Goal: Task Accomplishment & Management: Complete application form

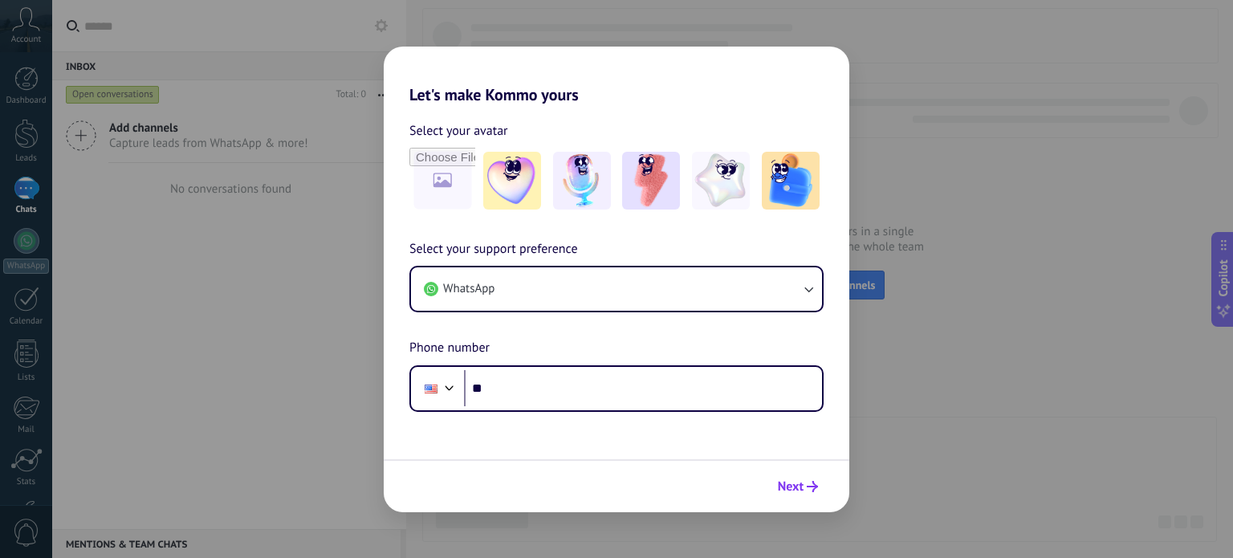
click at [800, 481] on span "Next" at bounding box center [791, 486] width 26 height 11
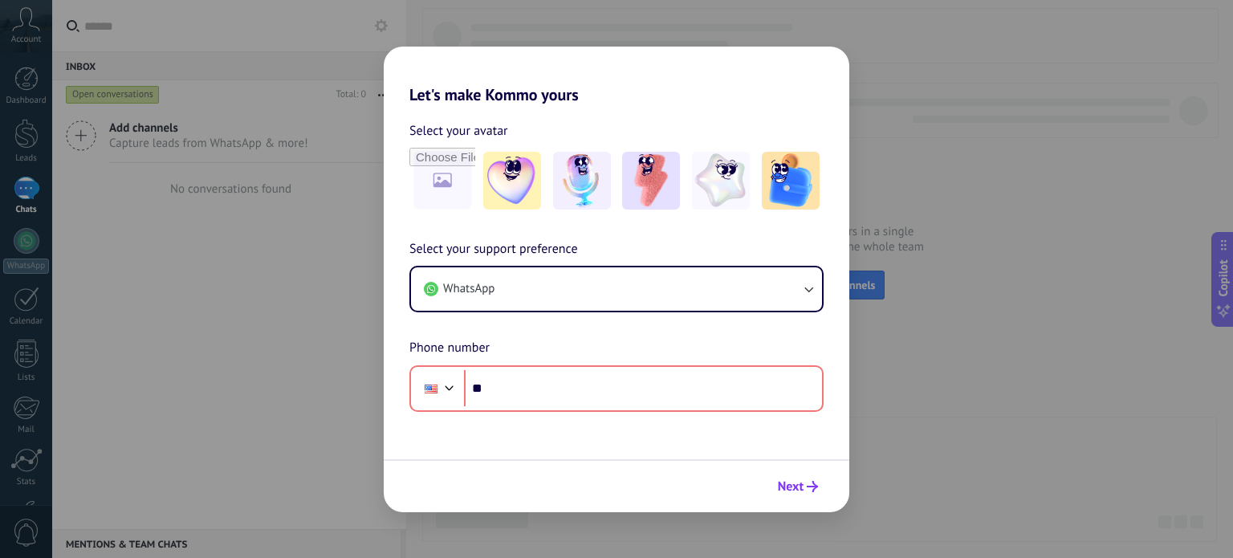
click at [800, 481] on span "Next" at bounding box center [791, 486] width 26 height 11
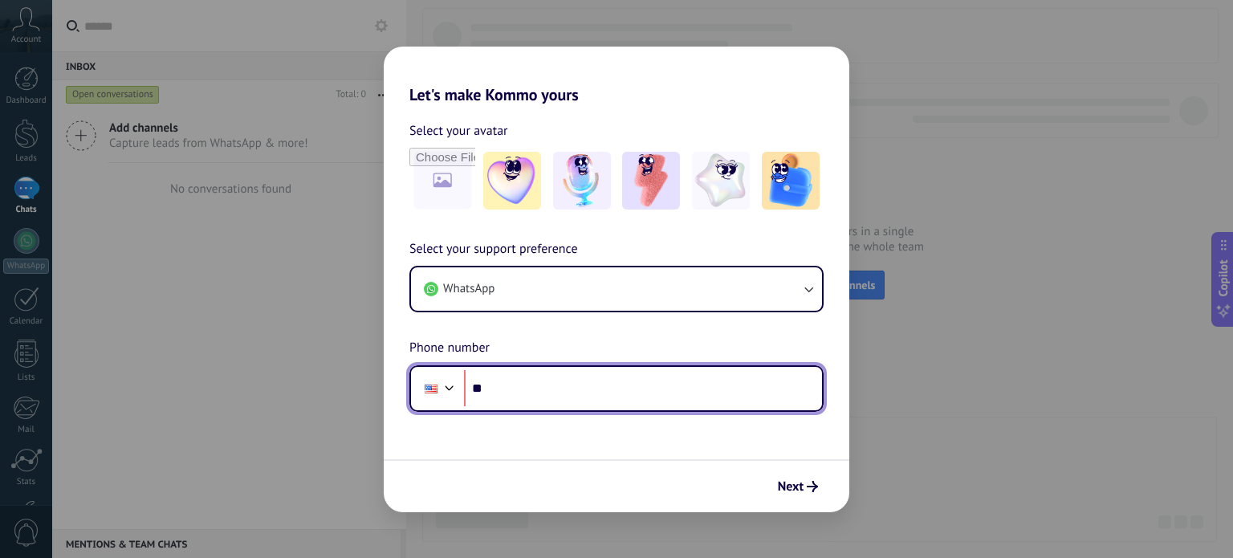
click at [534, 380] on input "**" at bounding box center [643, 388] width 358 height 37
type input "**********"
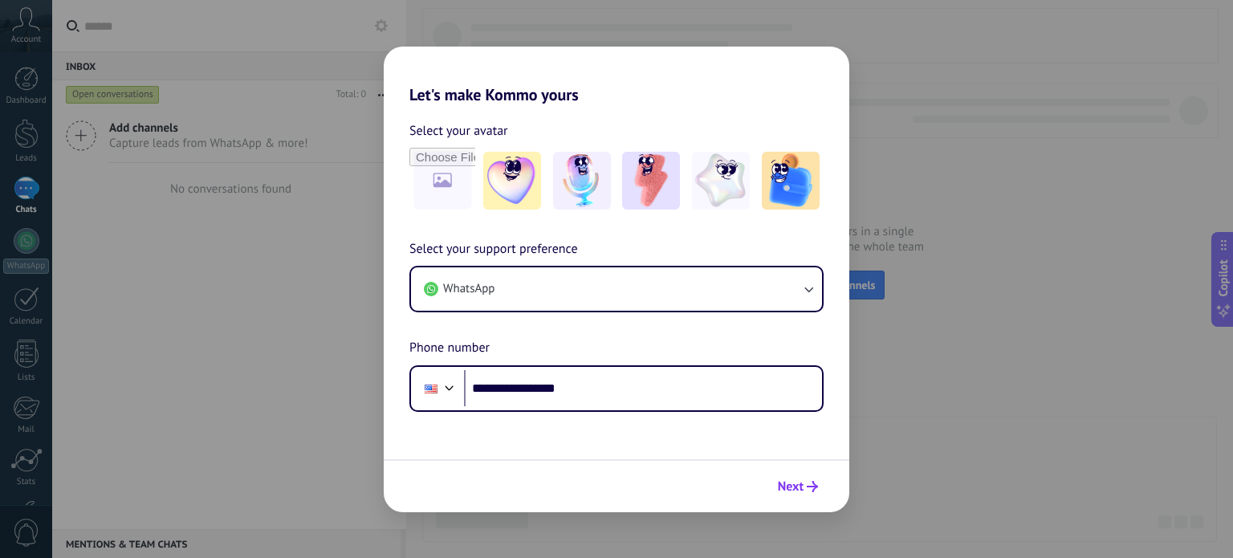
click at [782, 487] on span "Next" at bounding box center [791, 486] width 26 height 11
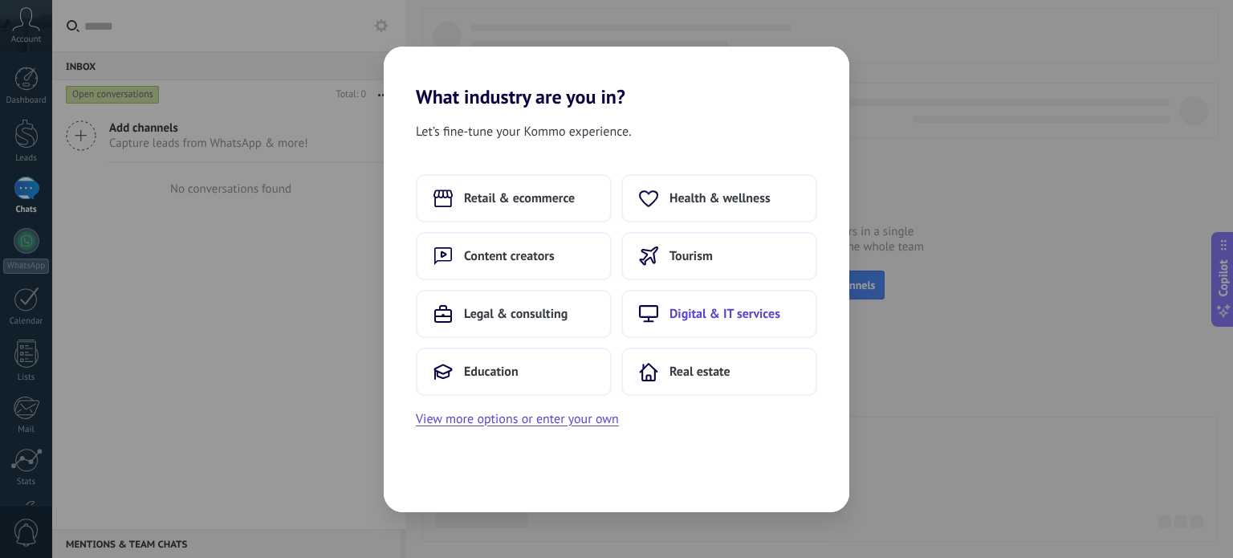
click at [713, 325] on button "Digital & IT services" at bounding box center [719, 314] width 196 height 48
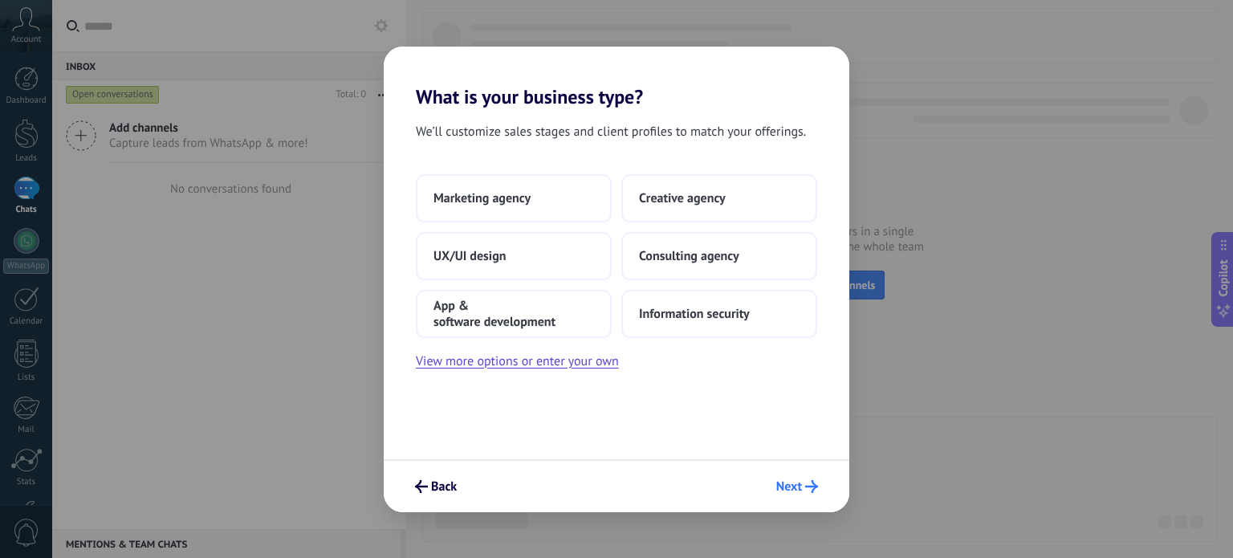
click at [785, 484] on span "Next" at bounding box center [789, 486] width 26 height 11
click at [669, 262] on span "Consulting agency" at bounding box center [689, 256] width 100 height 16
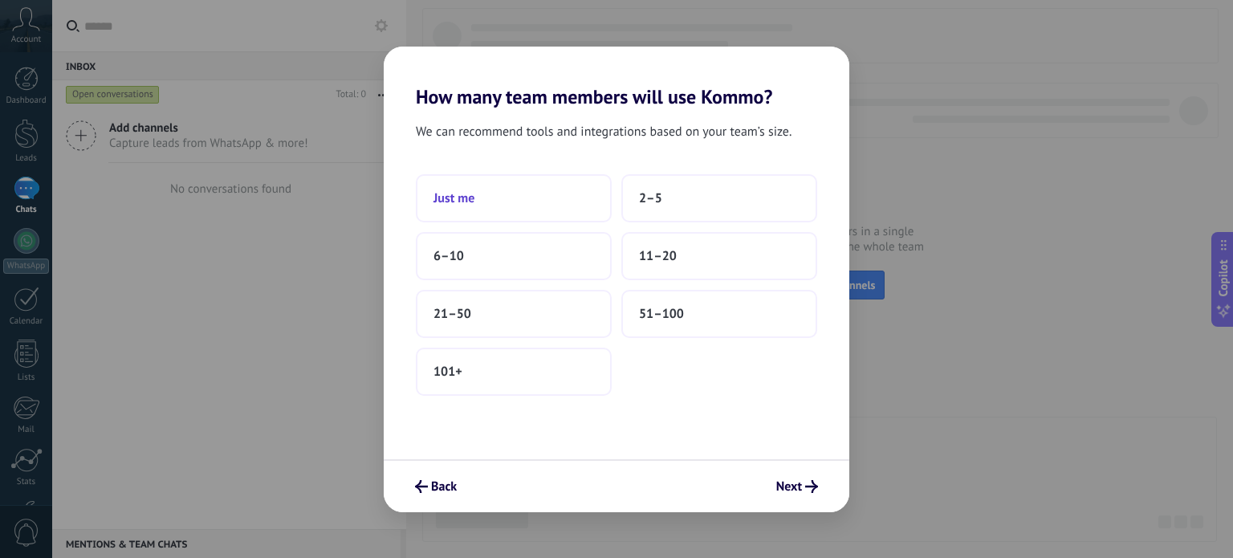
click at [490, 204] on button "Just me" at bounding box center [514, 198] width 196 height 48
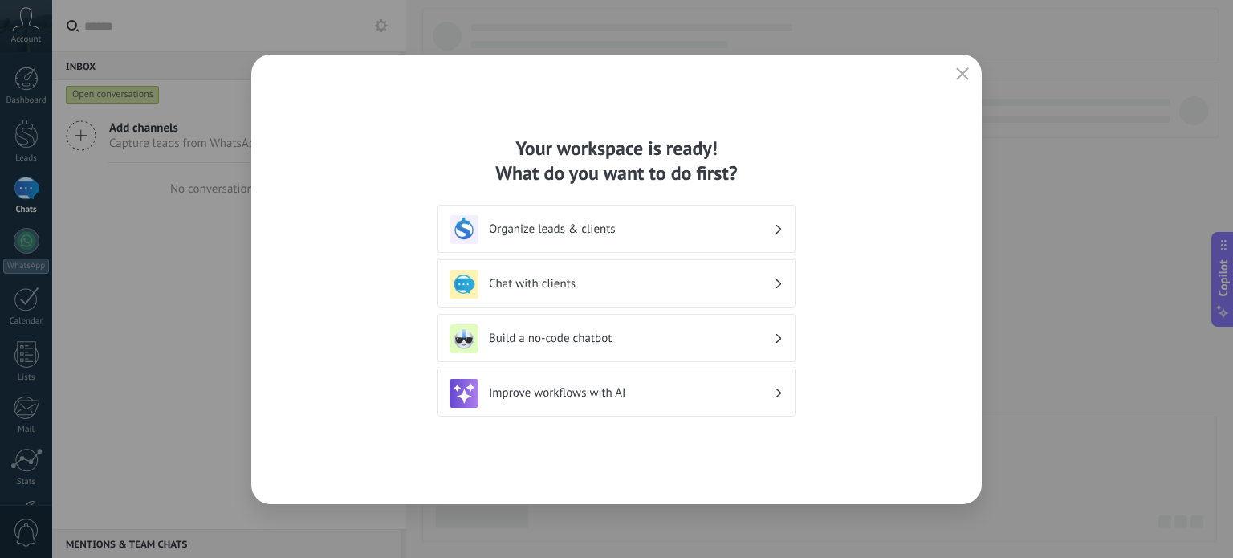
click at [607, 229] on h3 "Organize leads & clients" at bounding box center [631, 228] width 285 height 15
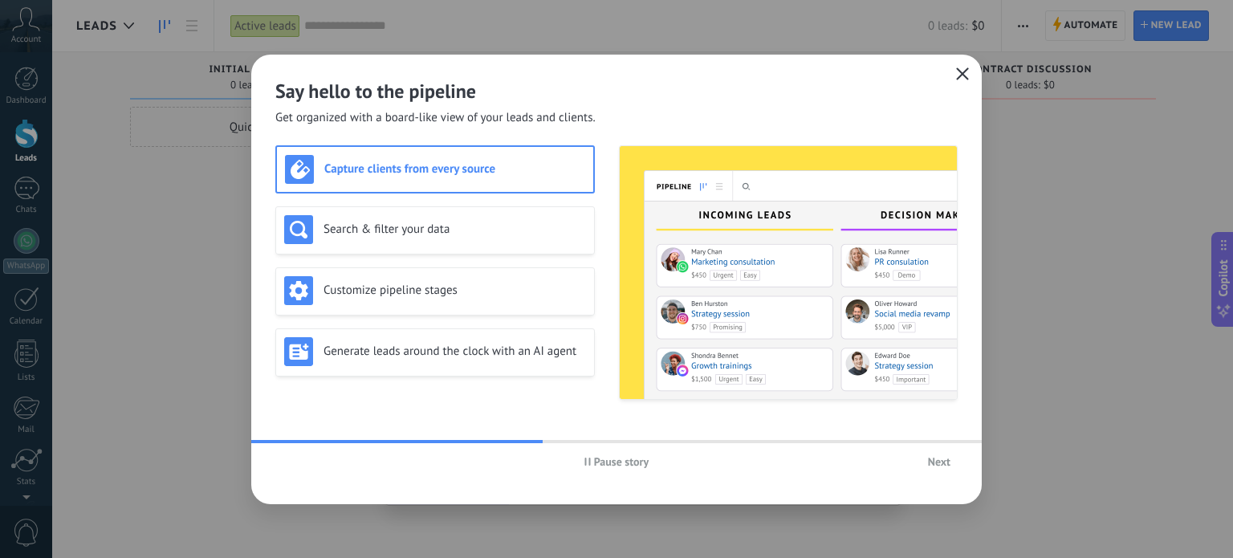
click at [963, 73] on use "button" at bounding box center [963, 73] width 12 height 12
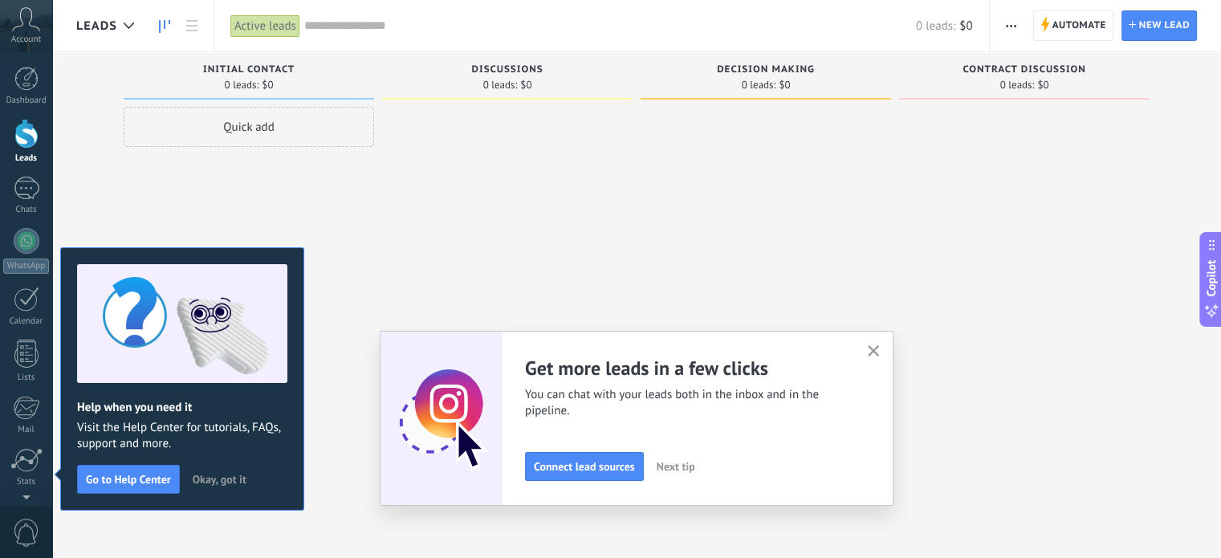
click at [879, 351] on icon "button" at bounding box center [873, 351] width 12 height 12
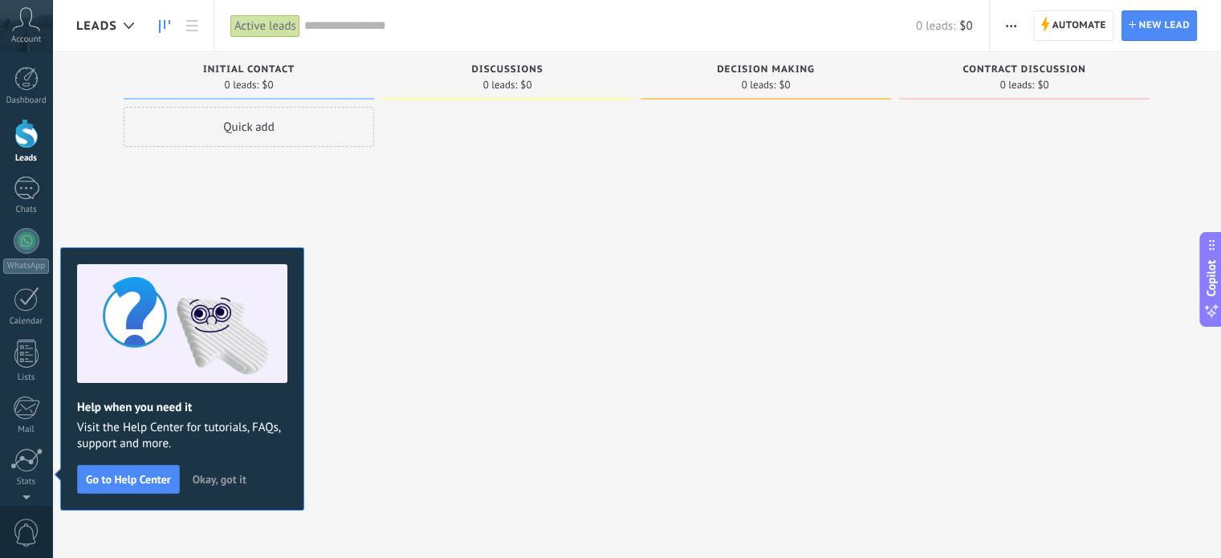
click at [215, 473] on span "Okay, got it" at bounding box center [220, 478] width 54 height 11
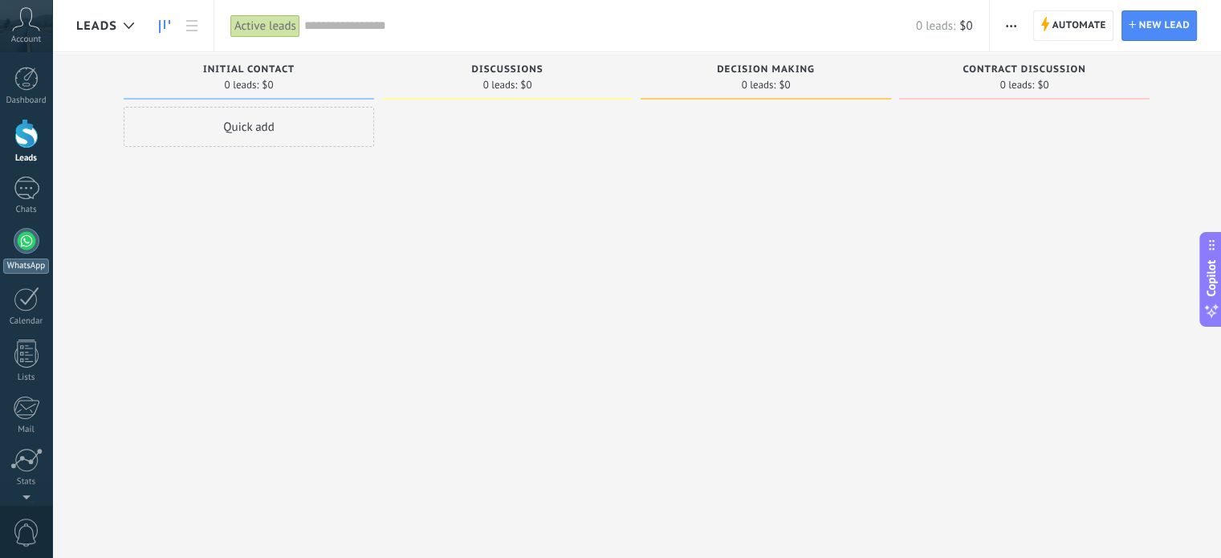
click at [29, 243] on div at bounding box center [27, 241] width 26 height 26
